Goal: Task Accomplishment & Management: Manage account settings

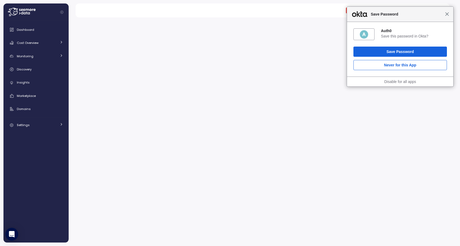
click at [449, 16] on span "Close" at bounding box center [447, 14] width 4 height 4
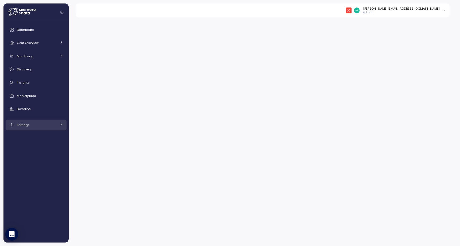
click at [30, 125] on div "Settings" at bounding box center [37, 124] width 40 height 5
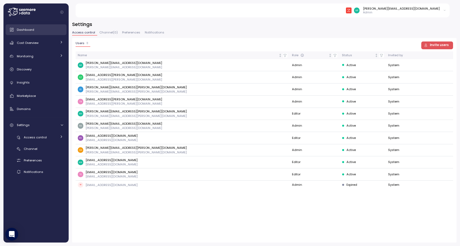
click at [46, 32] on div "Dashboard" at bounding box center [40, 29] width 46 height 5
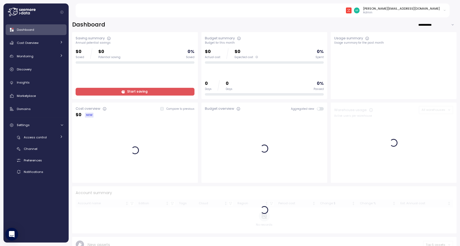
click at [435, 7] on div "[PERSON_NAME][EMAIL_ADDRESS][DOMAIN_NAME]" at bounding box center [401, 8] width 77 height 4
click at [399, 15] on div "[PERSON_NAME][EMAIL_ADDRESS][DOMAIN_NAME] Admin" at bounding box center [266, 10] width 368 height 14
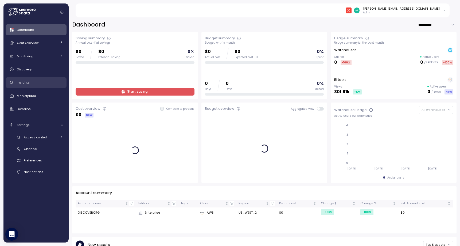
click at [31, 83] on div "Insights" at bounding box center [40, 82] width 46 height 5
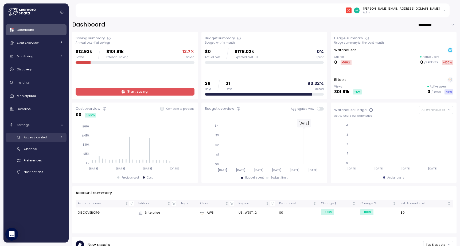
click at [38, 137] on span "Access control" at bounding box center [35, 137] width 23 height 4
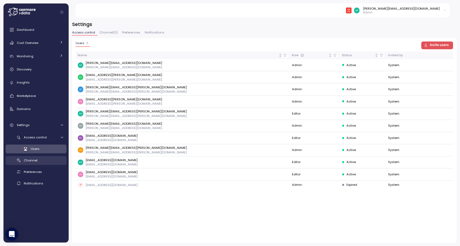
click at [34, 160] on span "Channel" at bounding box center [31, 160] width 14 height 4
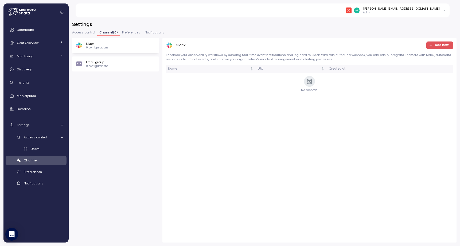
click at [135, 34] on span "Preferences" at bounding box center [131, 32] width 18 height 3
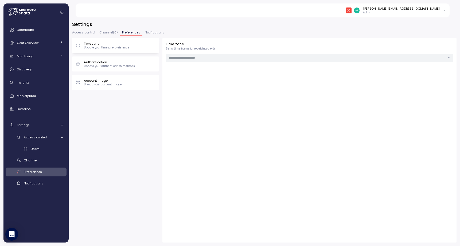
type input "**********"
click at [89, 34] on span "Access control" at bounding box center [83, 32] width 23 height 3
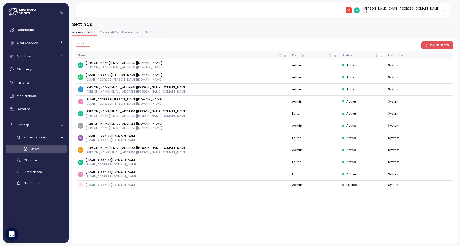
click at [105, 34] on span "Channel ( 0 )" at bounding box center [108, 32] width 18 height 3
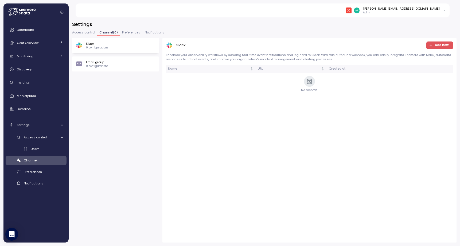
click at [128, 33] on span "Preferences" at bounding box center [131, 32] width 18 height 3
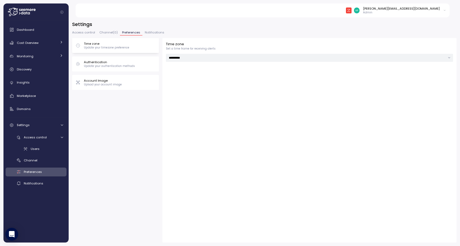
click at [152, 34] on span "Notifications" at bounding box center [155, 32] width 20 height 3
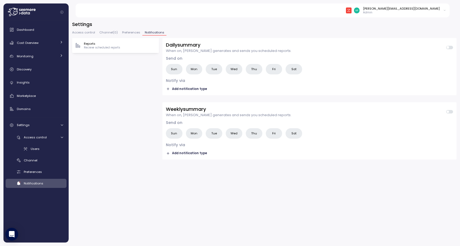
click at [136, 34] on span "Preferences" at bounding box center [131, 32] width 18 height 3
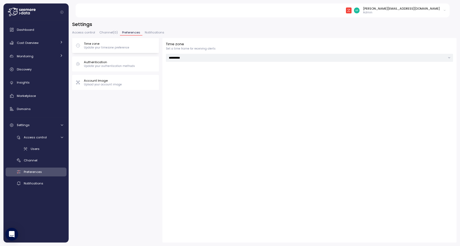
click at [146, 33] on span "Notifications" at bounding box center [155, 32] width 20 height 3
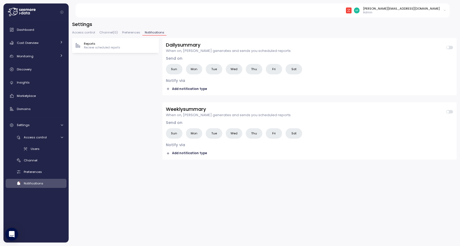
click at [130, 32] on span "Preferences" at bounding box center [131, 32] width 18 height 3
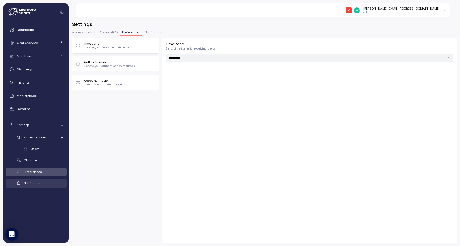
click at [34, 184] on span "Notifications" at bounding box center [34, 183] width 20 height 4
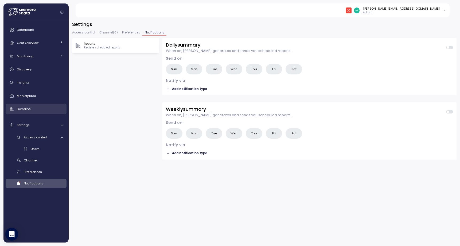
click at [32, 109] on div "Domains" at bounding box center [40, 108] width 46 height 5
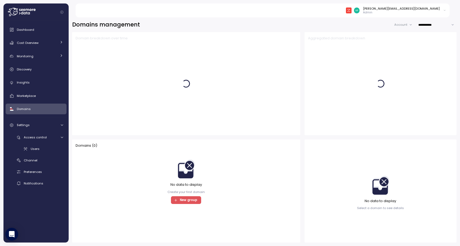
click at [31, 12] on icon at bounding box center [22, 12] width 28 height 9
click at [36, 171] on span "Preferences" at bounding box center [33, 172] width 18 height 4
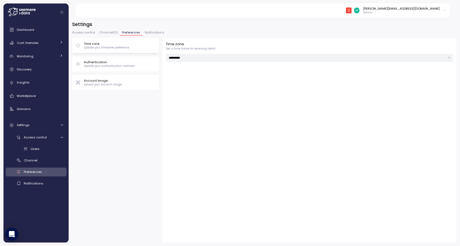
click at [134, 67] on div "Authentication Update your authentication methods" at bounding box center [116, 64] width 80 height 8
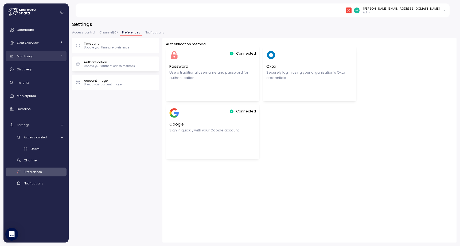
click at [34, 53] on div "Monitoring" at bounding box center [37, 55] width 40 height 5
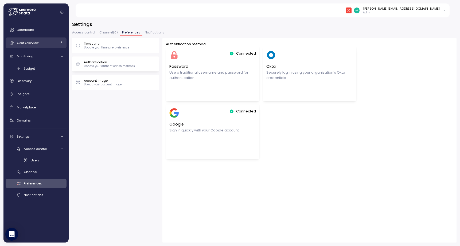
click at [44, 44] on div "Cost Overview" at bounding box center [37, 42] width 40 height 5
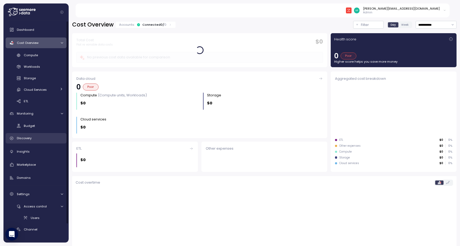
click at [33, 138] on div "Discovery" at bounding box center [40, 137] width 46 height 5
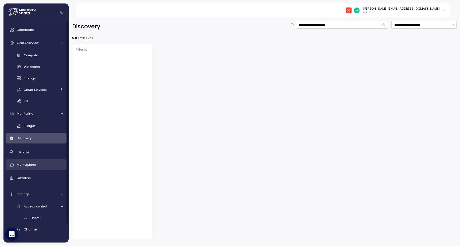
click at [32, 165] on span "Marketplace" at bounding box center [26, 164] width 19 height 4
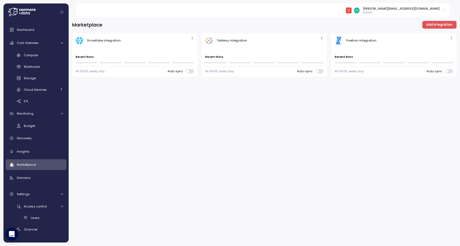
click at [191, 40] on icon "button" at bounding box center [192, 37] width 3 height 3
click at [187, 47] on div "Edit" at bounding box center [187, 48] width 10 height 5
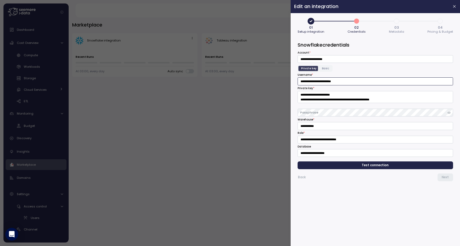
click at [327, 83] on input "**********" at bounding box center [376, 81] width 156 height 8
click at [413, 43] on h3 "Snowflake credentials" at bounding box center [376, 44] width 156 height 7
click at [456, 6] on icon "button" at bounding box center [455, 6] width 4 height 4
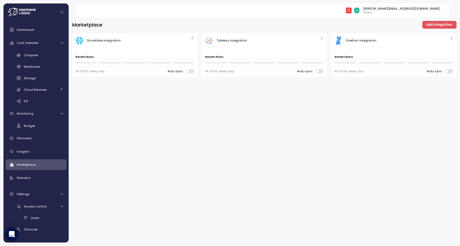
click at [323, 37] on icon "button" at bounding box center [321, 37] width 3 height 3
click at [317, 45] on button "Edit" at bounding box center [314, 48] width 20 height 7
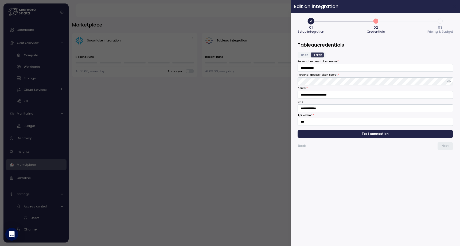
click at [453, 8] on icon "button" at bounding box center [455, 6] width 4 height 4
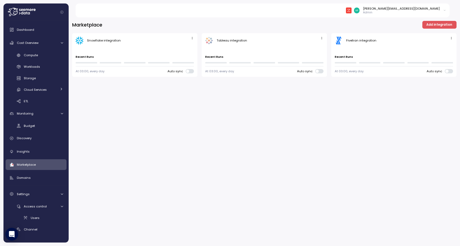
click at [323, 39] on icon "button" at bounding box center [321, 37] width 3 height 3
click at [314, 57] on div "Delete" at bounding box center [317, 55] width 10 height 5
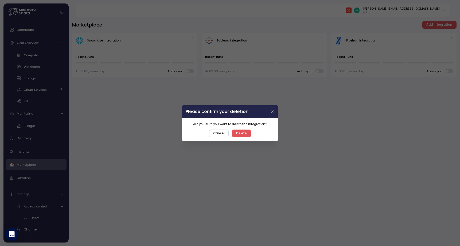
click at [246, 135] on span "Delete" at bounding box center [242, 133] width 10 height 7
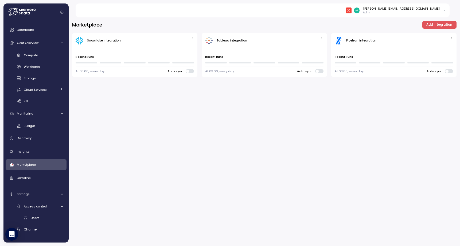
click at [452, 39] on div "Snowflake integration Last run ago Recent Runs At 03:00, every day Auto sync Ta…" at bounding box center [264, 55] width 385 height 44
click at [323, 37] on icon "button" at bounding box center [321, 37] width 3 height 3
click at [315, 48] on div "Edit" at bounding box center [317, 48] width 10 height 5
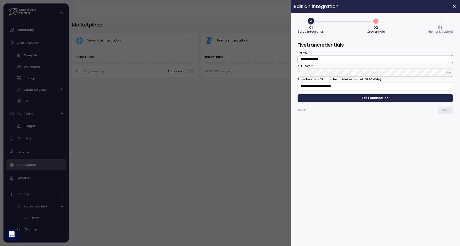
click at [342, 62] on input "**********" at bounding box center [376, 59] width 156 height 8
click at [455, 5] on icon "button" at bounding box center [455, 6] width 4 height 4
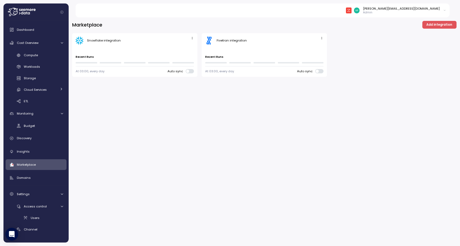
click at [322, 37] on icon "button" at bounding box center [321, 37] width 3 height 3
click at [314, 56] on div "Delete" at bounding box center [317, 55] width 10 height 5
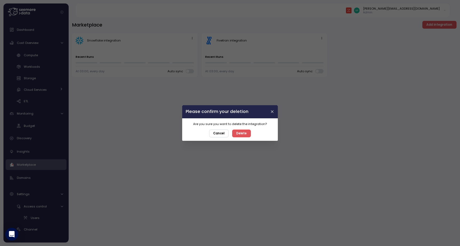
click at [245, 134] on span "Delete" at bounding box center [242, 133] width 10 height 7
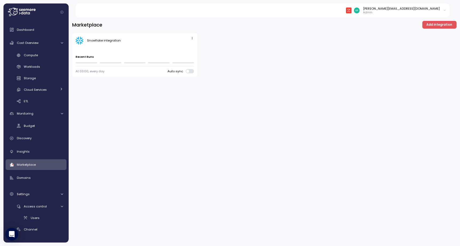
click at [192, 37] on icon "button" at bounding box center [192, 37] width 3 height 3
click at [187, 56] on div "Delete" at bounding box center [187, 55] width 10 height 5
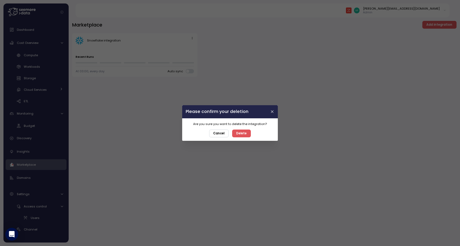
click at [249, 135] on button "Delete" at bounding box center [241, 133] width 19 height 8
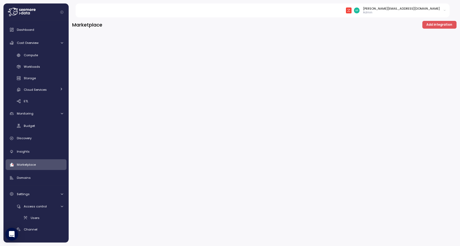
click at [232, 148] on div "Marketplace Add integration" at bounding box center [265, 130] width 392 height 232
